Goal: Find specific page/section: Find specific page/section

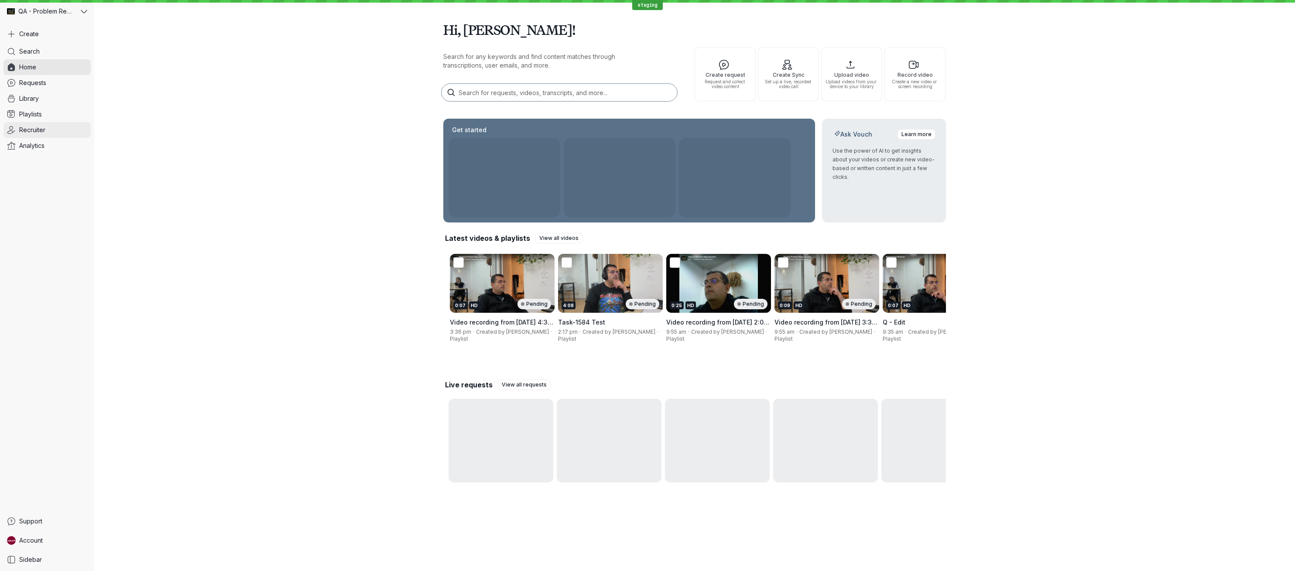
click at [60, 132] on link "Recruiter" at bounding box center [46, 130] width 87 height 16
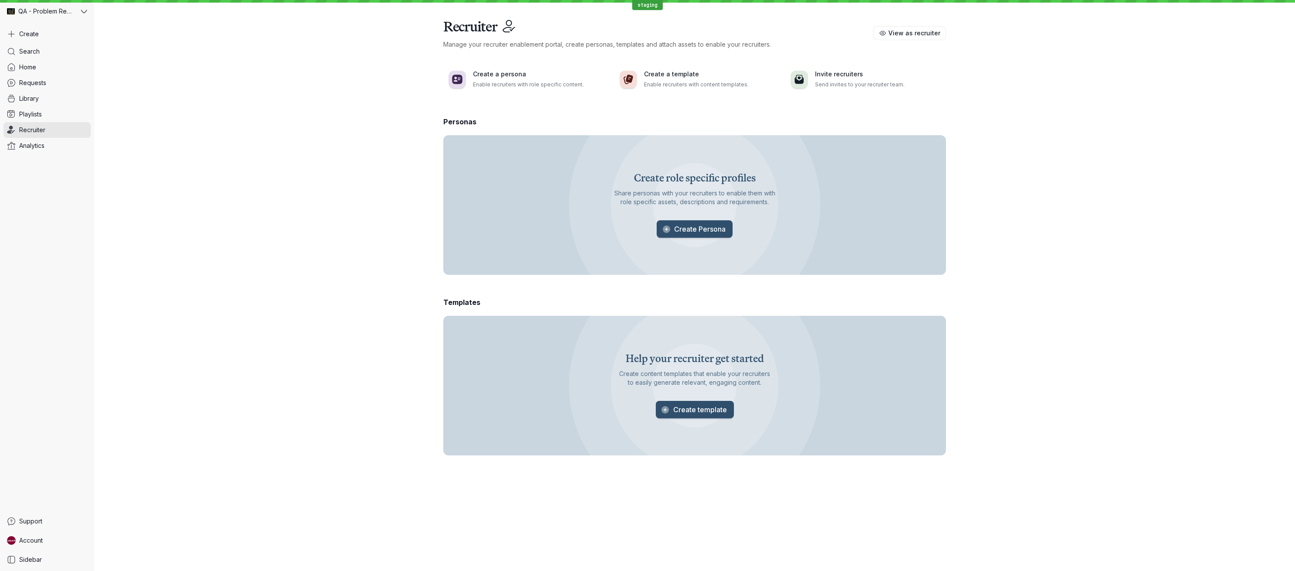
click at [60, 132] on link "Recruiter" at bounding box center [46, 130] width 87 height 16
click at [902, 33] on span "View as recruiter" at bounding box center [914, 33] width 52 height 9
